Goal: Transaction & Acquisition: Book appointment/travel/reservation

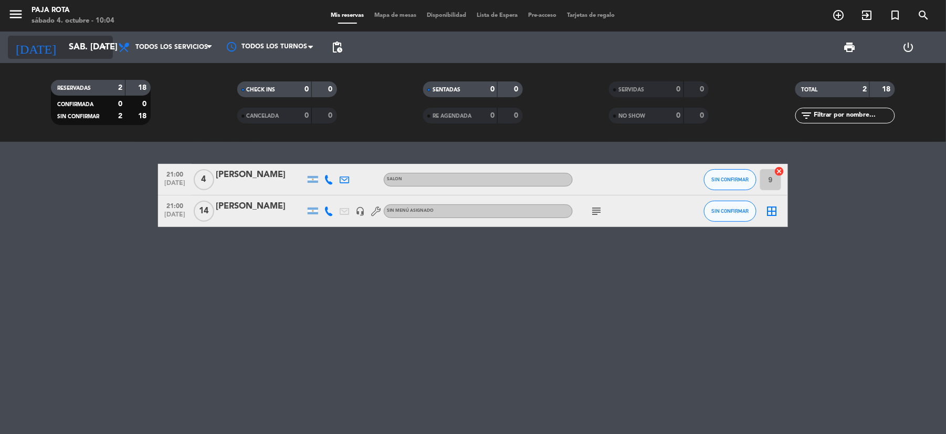
click at [93, 53] on input "sáb. [DATE]" at bounding box center [120, 47] width 113 height 20
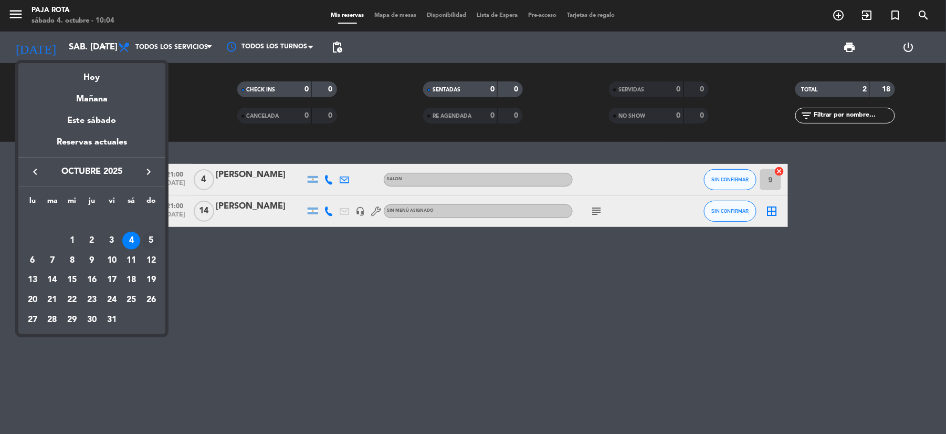
click at [158, 244] on div "5" at bounding box center [151, 241] width 18 height 18
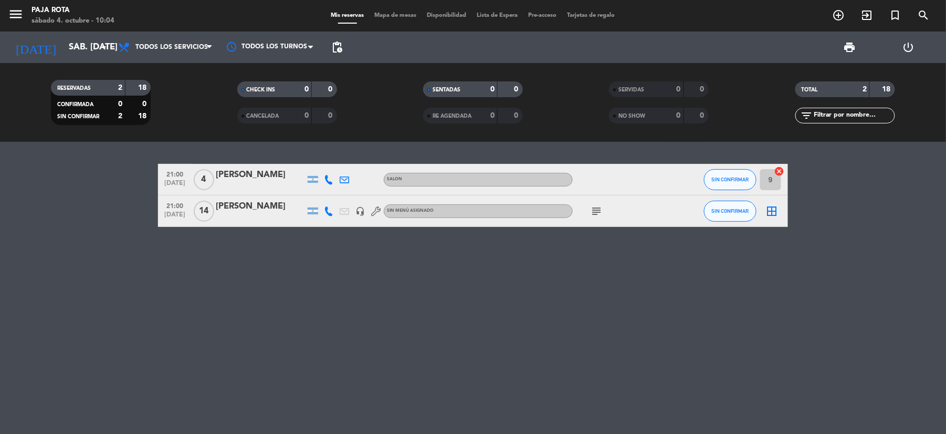
type input "dom. [DATE]"
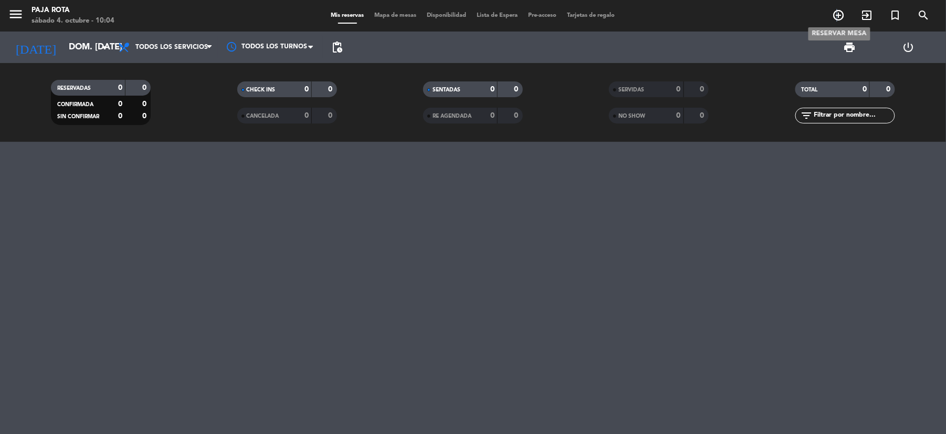
click at [838, 8] on span "add_circle_outline" at bounding box center [839, 15] width 28 height 18
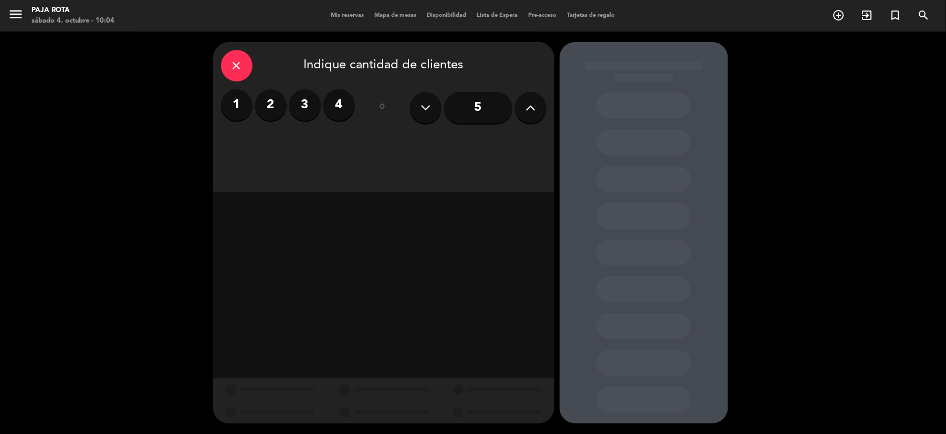
click at [269, 103] on label "2" at bounding box center [271, 105] width 32 height 32
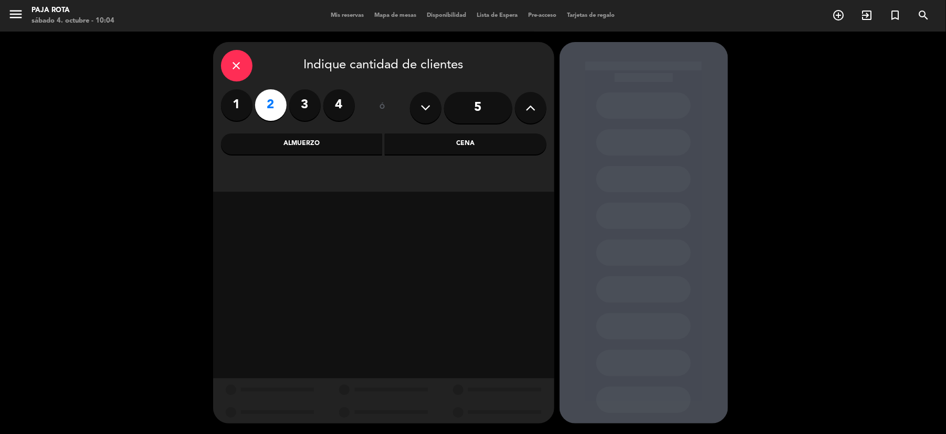
click at [323, 141] on div "Almuerzo" at bounding box center [302, 143] width 162 height 21
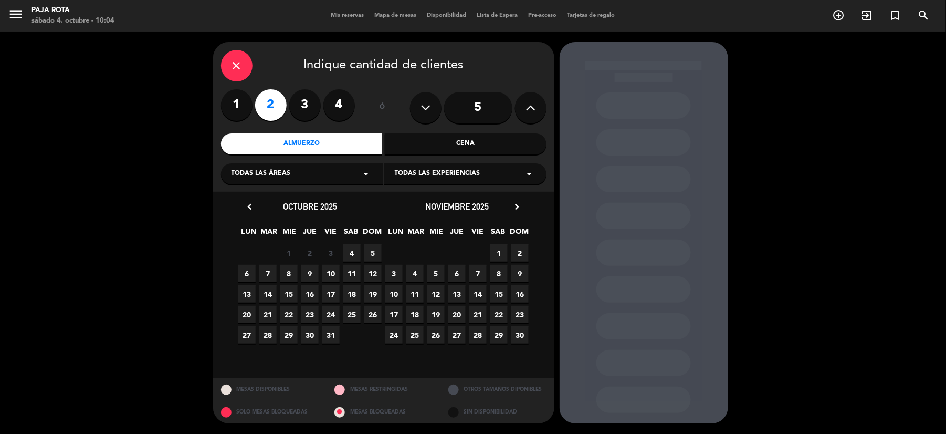
click at [376, 253] on span "5" at bounding box center [372, 252] width 17 height 17
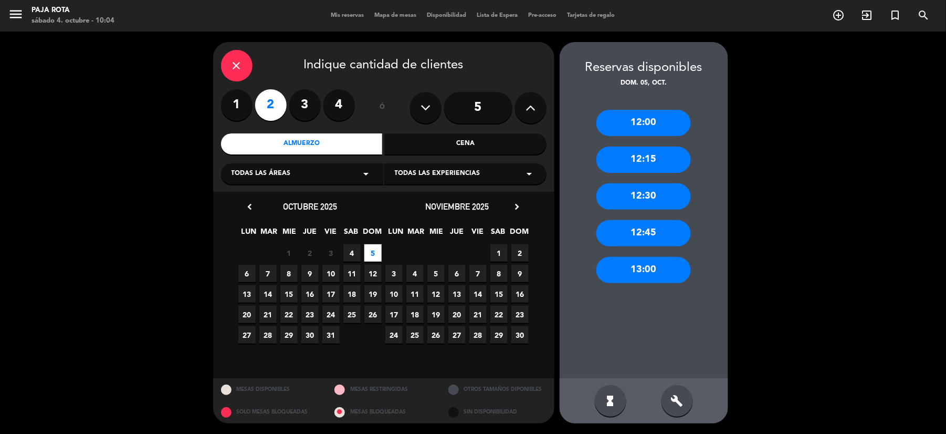
click at [649, 267] on div "13:00" at bounding box center [643, 270] width 95 height 26
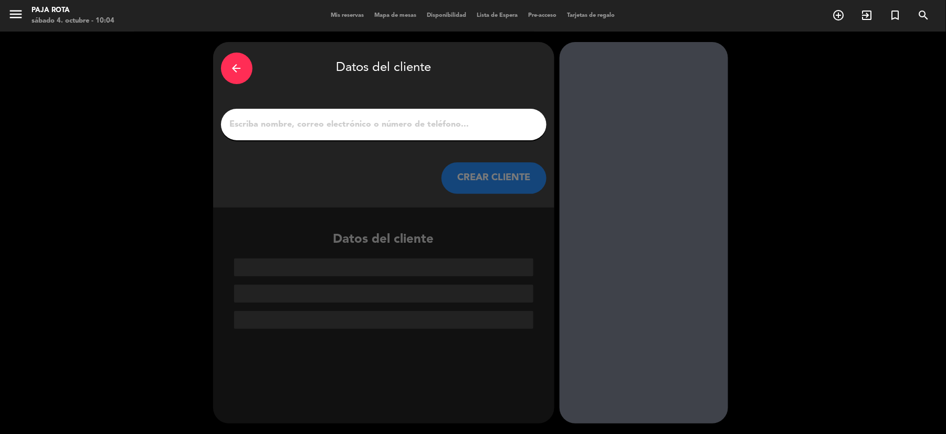
click at [459, 119] on input "1" at bounding box center [384, 124] width 310 height 15
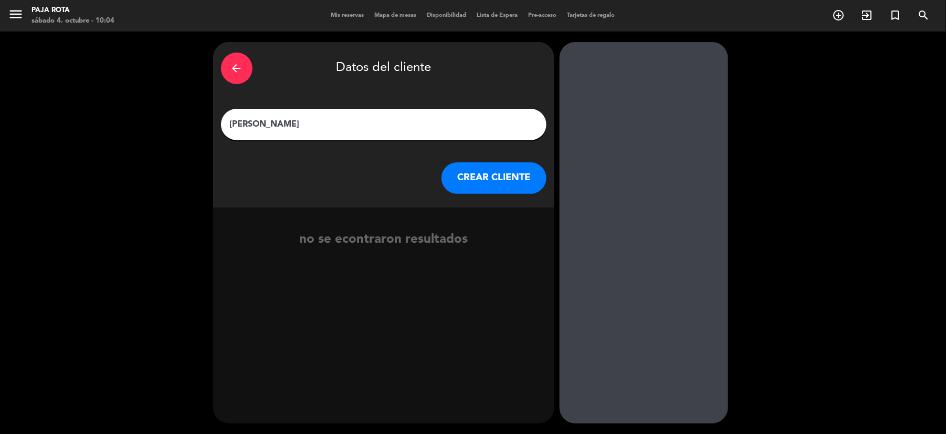
type input "[PERSON_NAME]"
click at [502, 171] on button "CREAR CLIENTE" at bounding box center [494, 178] width 105 height 32
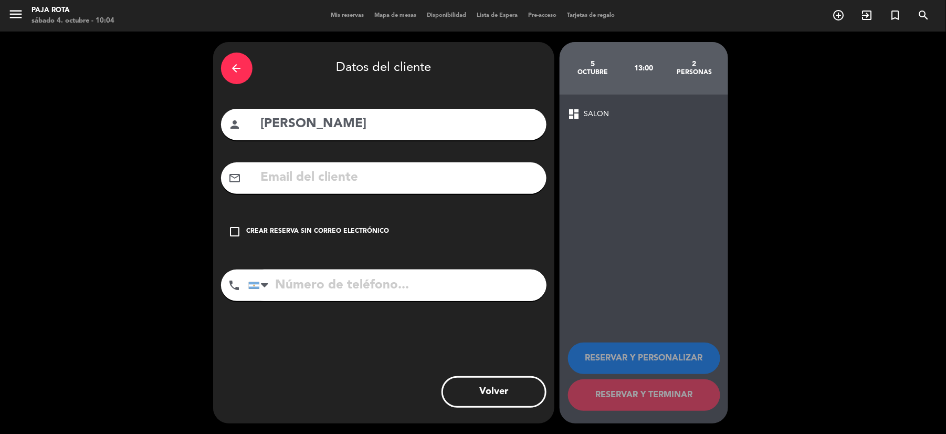
click at [319, 292] on input "tel" at bounding box center [397, 285] width 298 height 32
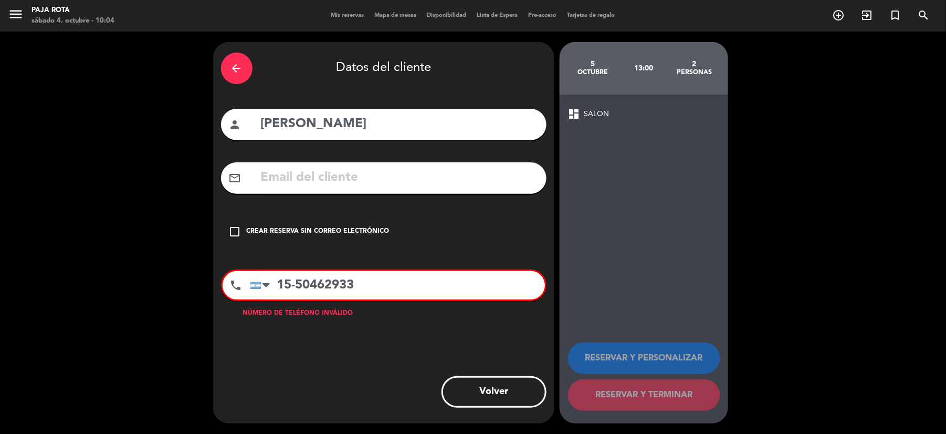
type input "15-50462933"
click at [410, 171] on input "text" at bounding box center [399, 178] width 279 height 22
type input "[PERSON_NAME][EMAIL_ADDRESS][PERSON_NAME][DOMAIN_NAME]"
click at [292, 286] on input "15-50462933" at bounding box center [397, 285] width 295 height 28
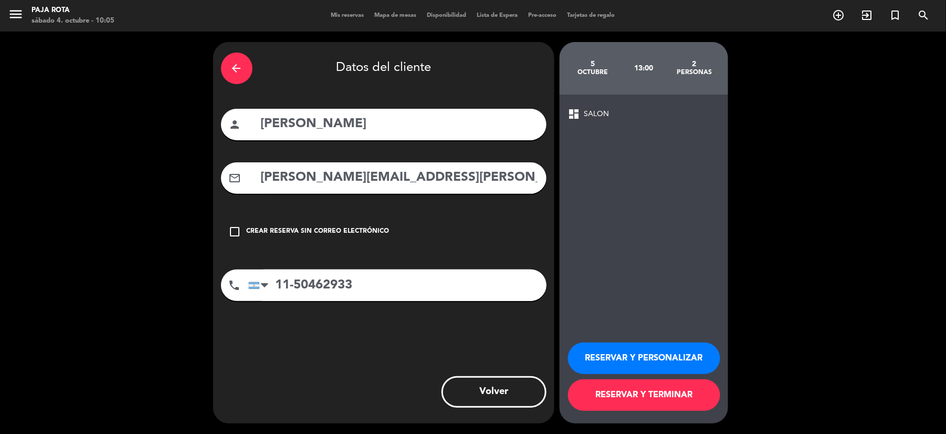
type input "11-50462933"
click at [660, 368] on button "RESERVAR Y PERSONALIZAR" at bounding box center [644, 358] width 152 height 32
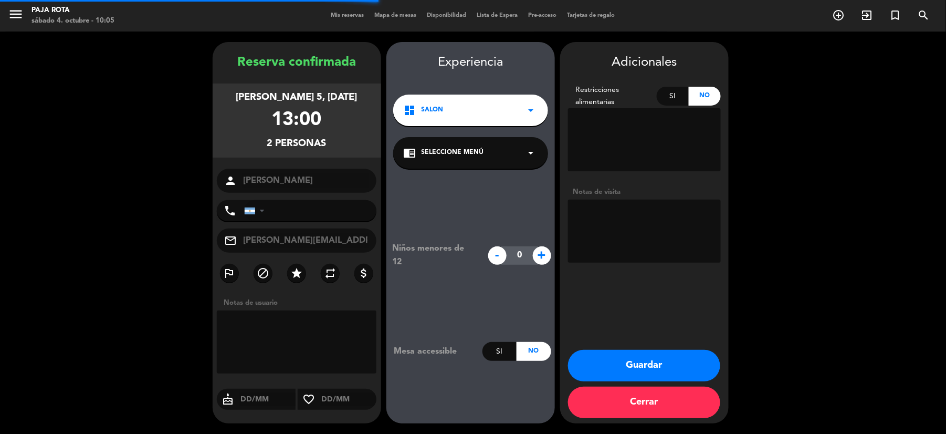
type input "[PHONE_NUMBER]"
click at [638, 138] on textarea at bounding box center [644, 139] width 153 height 63
click at [637, 213] on textarea at bounding box center [644, 231] width 153 height 63
type textarea "6"
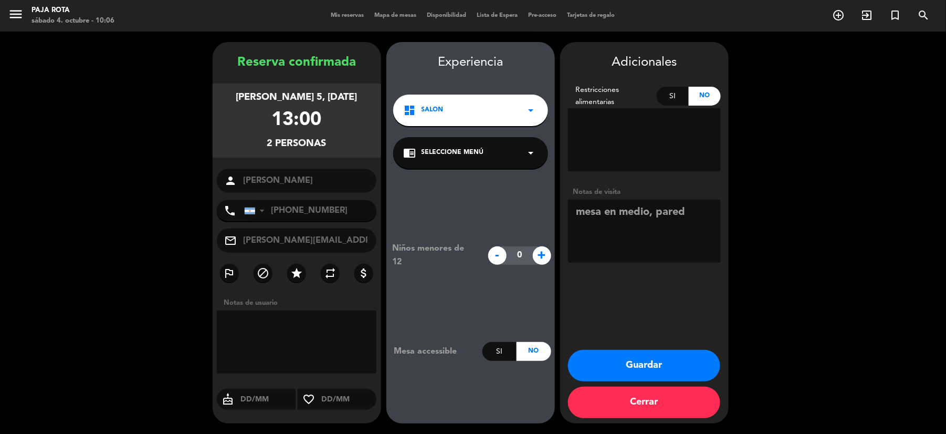
type textarea "mesa en medio, pared"
click at [652, 376] on button "Guardar" at bounding box center [644, 366] width 152 height 32
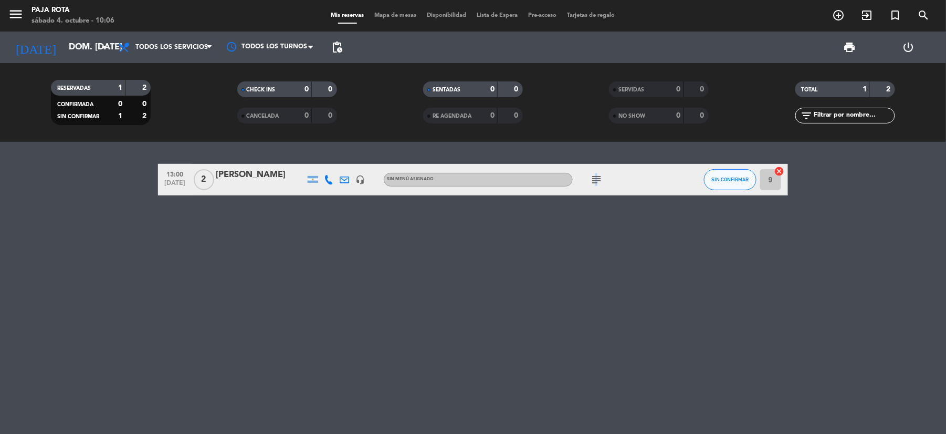
click at [595, 171] on div "subject" at bounding box center [620, 179] width 95 height 31
click at [597, 180] on icon "subject" at bounding box center [596, 179] width 13 height 13
click at [780, 169] on icon "cancel" at bounding box center [779, 171] width 11 height 11
